Goal: Find specific page/section: Find specific page/section

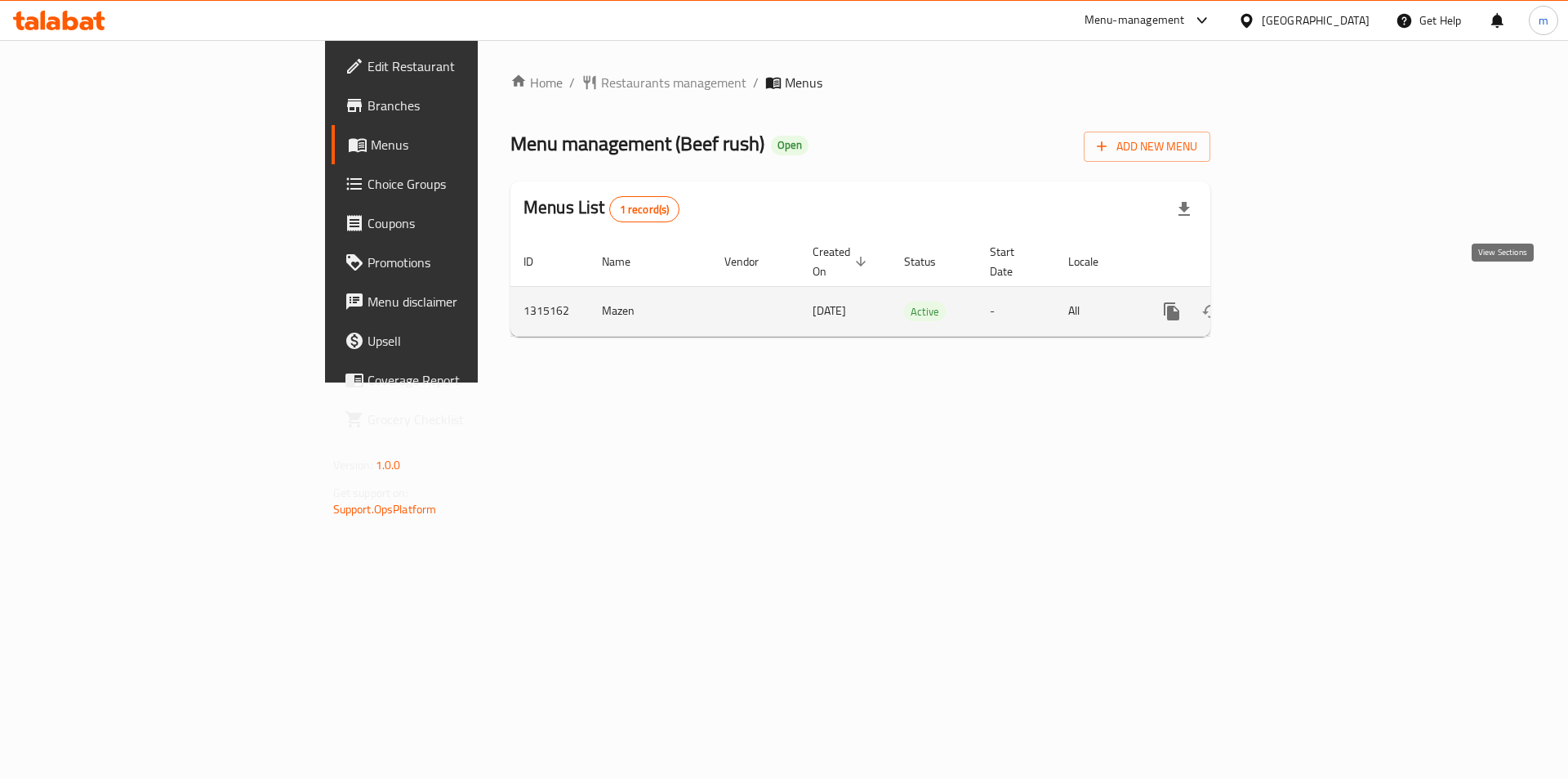
click at [1299, 302] on icon "enhanced table" at bounding box center [1289, 311] width 19 height 19
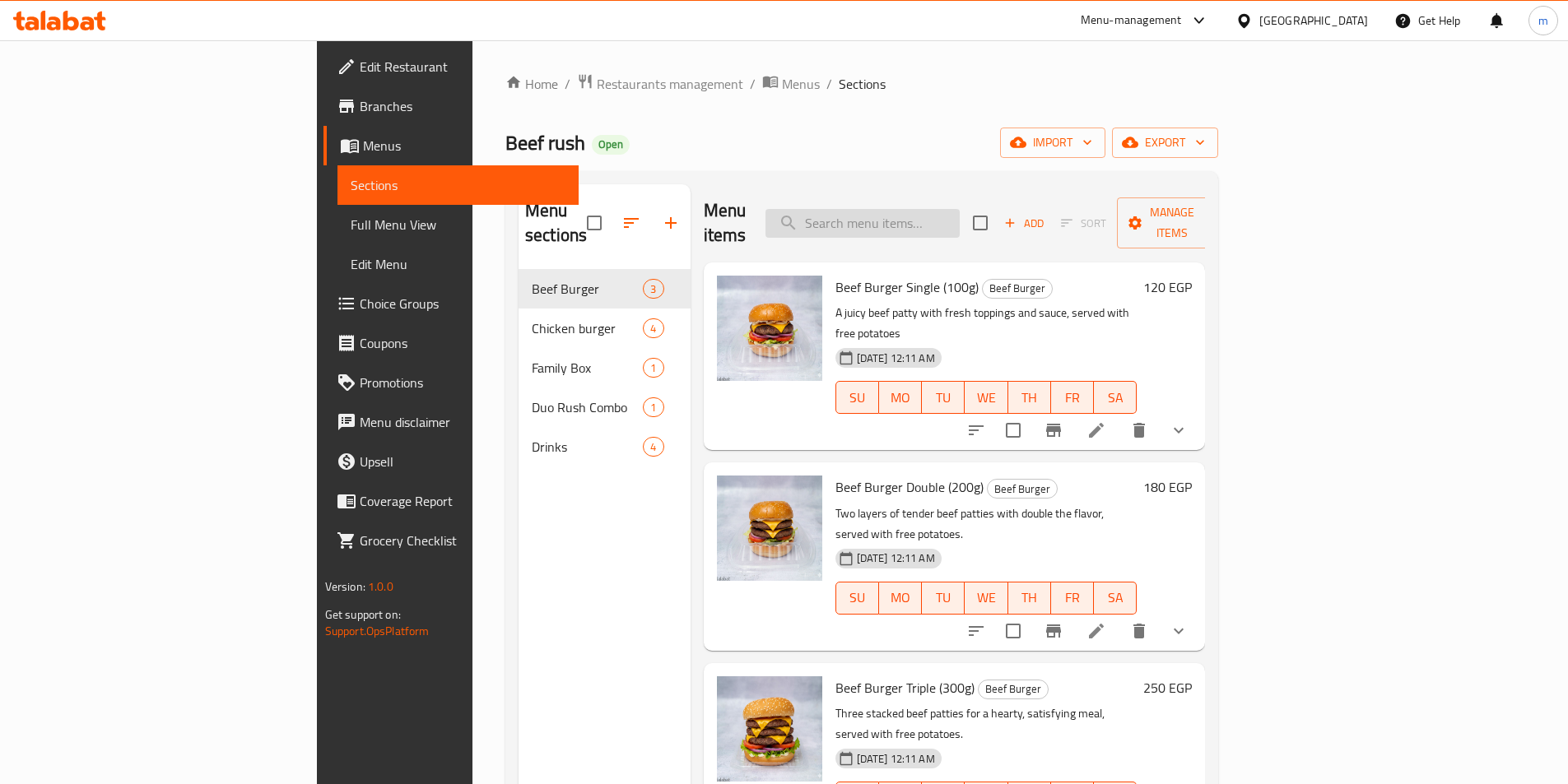
click at [960, 215] on input "search" at bounding box center [862, 223] width 195 height 29
paste input "Beef Burger"
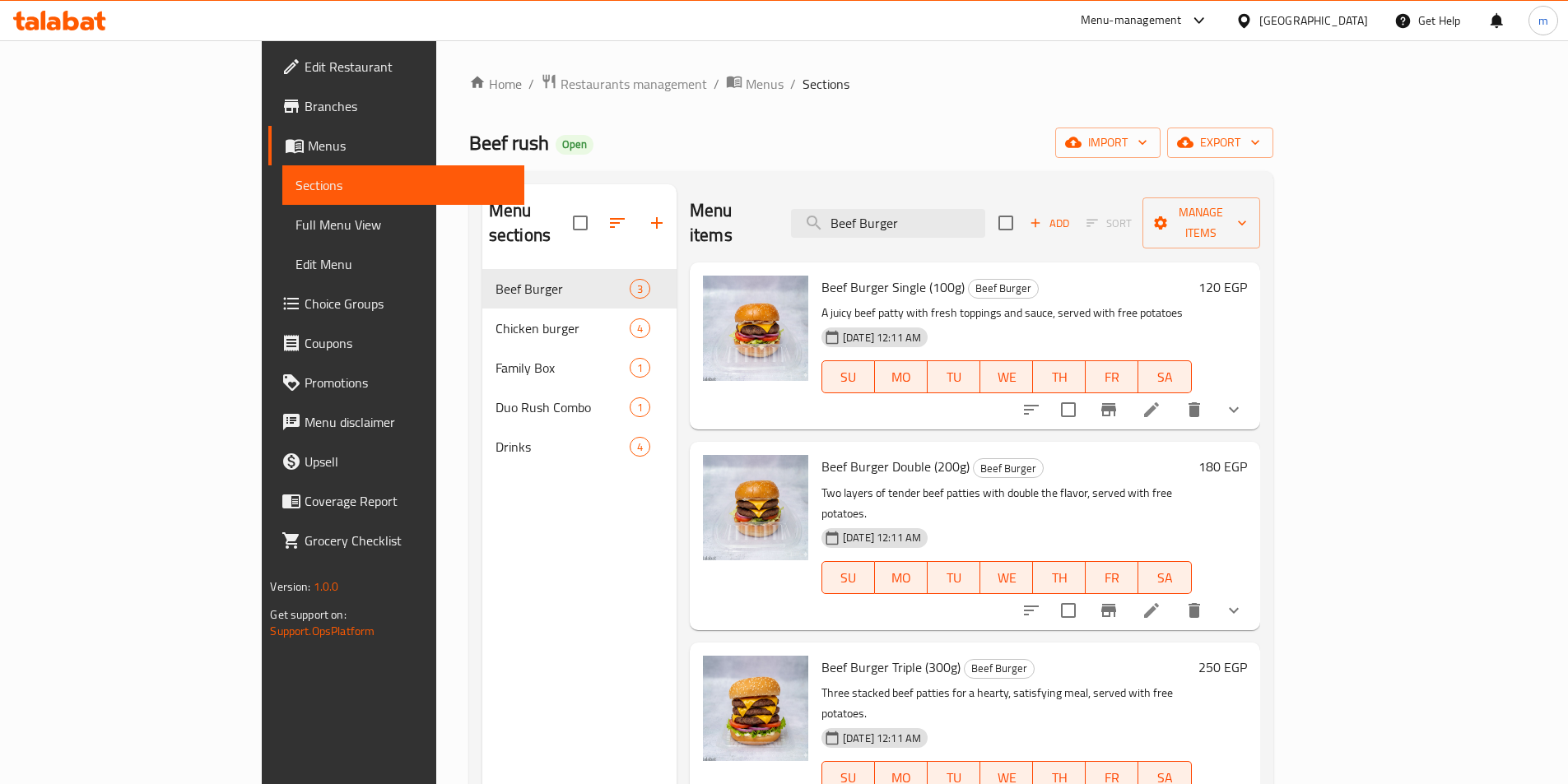
type input "Beef Burger"
click at [295, 226] on span "Full Menu View" at bounding box center [403, 224] width 215 height 19
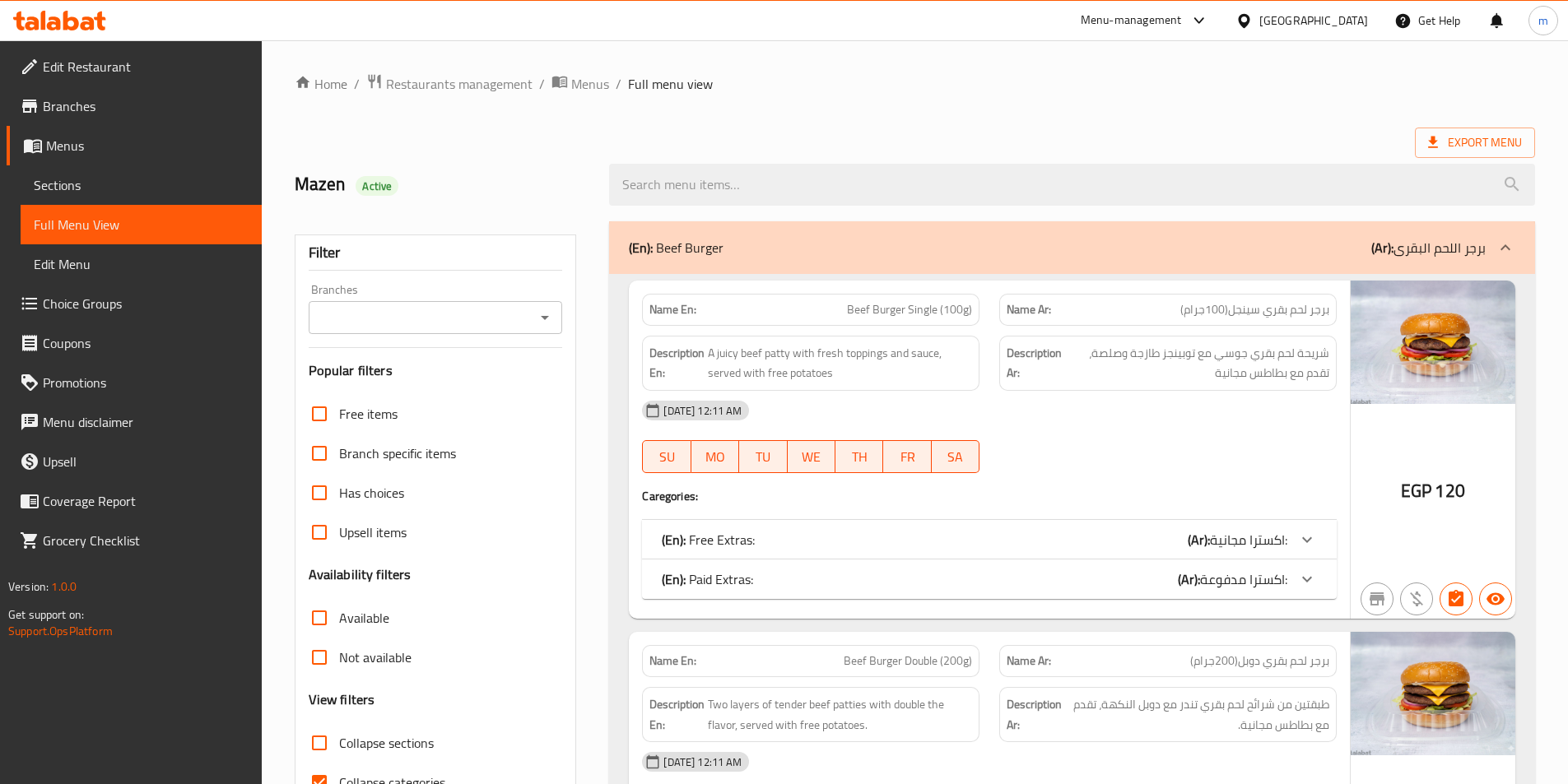
click at [55, 25] on icon at bounding box center [60, 20] width 93 height 19
